Goal: Check status

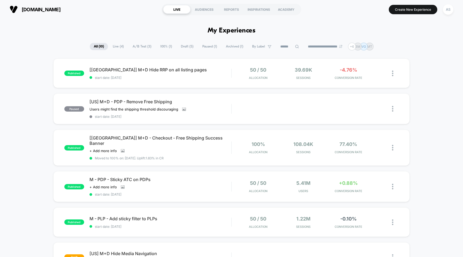
click at [447, 60] on div "published [[GEOGRAPHIC_DATA]] M+D Hide RRP on all listing pages start date: [DA…" at bounding box center [231, 249] width 463 height 383
click at [323, 72] on div "39.69k Sessions" at bounding box center [303, 73] width 42 height 13
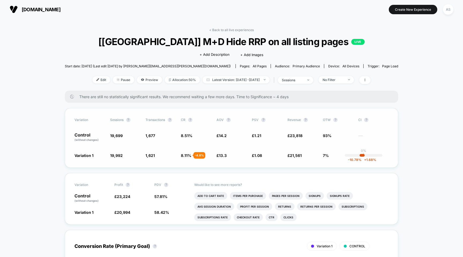
click at [202, 152] on div "- 4.8 %" at bounding box center [199, 155] width 12 height 6
